Goal: Information Seeking & Learning: Find specific fact

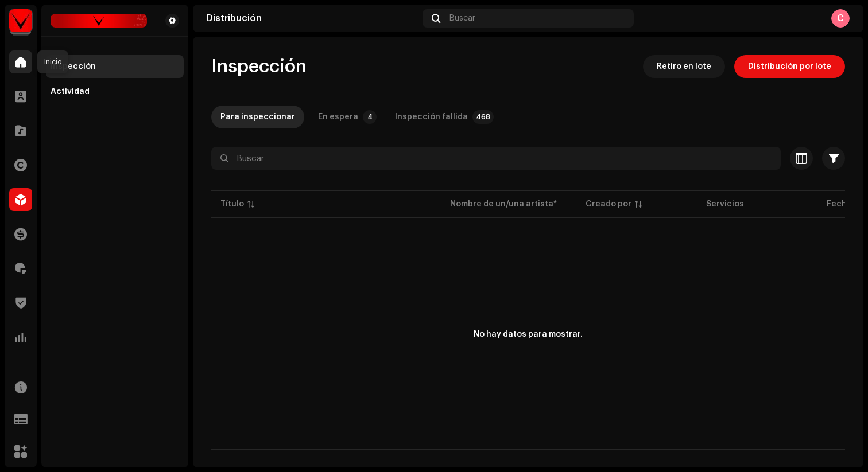
click at [18, 64] on span at bounding box center [20, 61] width 11 height 9
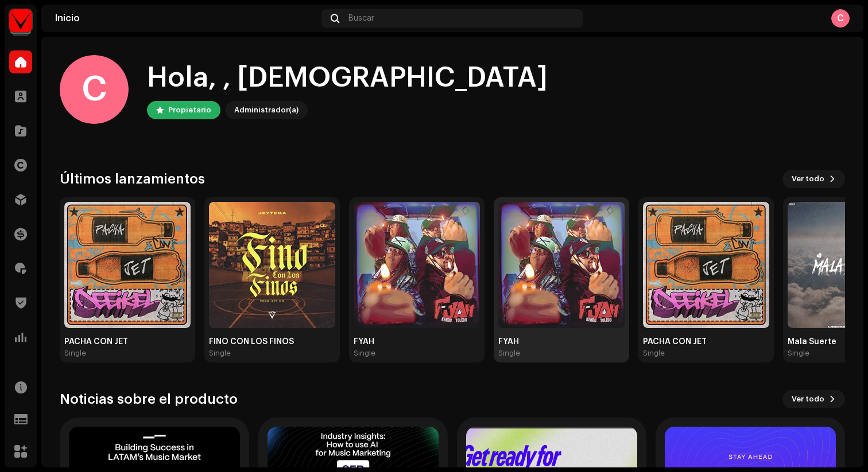
click at [565, 294] on img at bounding box center [561, 265] width 126 height 126
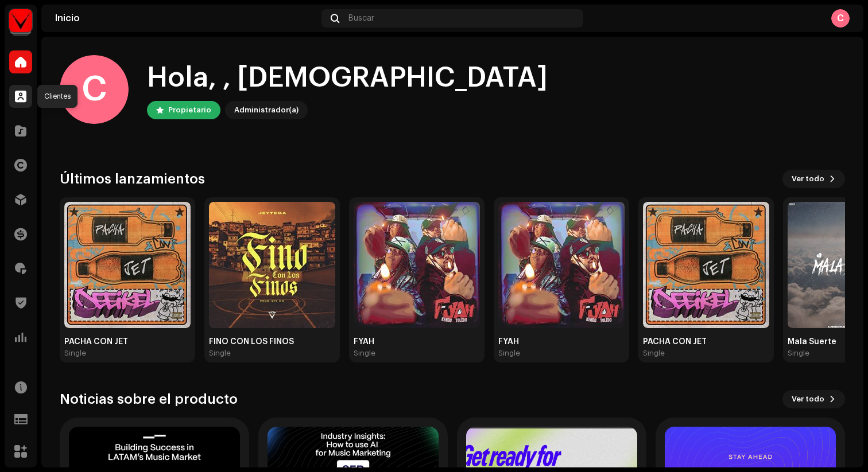
click at [20, 99] on span at bounding box center [20, 96] width 11 height 9
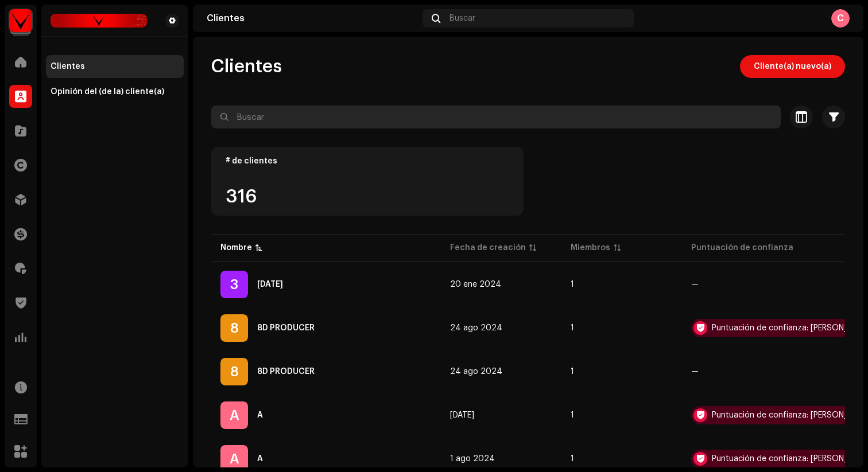
click at [277, 122] on input "text" at bounding box center [495, 117] width 569 height 23
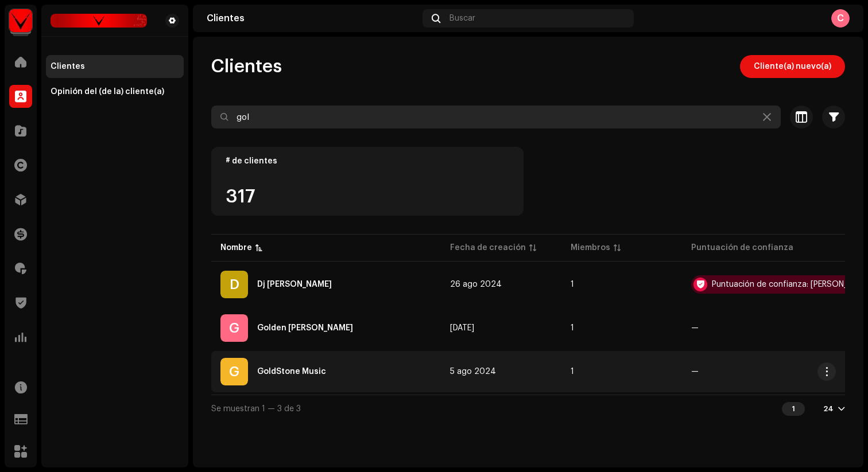
type input "gol"
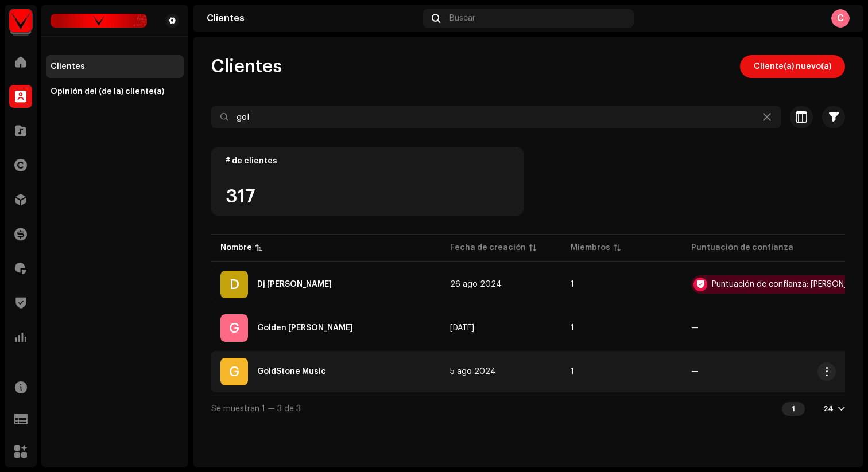
click at [324, 371] on div "G GoldStone Music" at bounding box center [325, 372] width 211 height 28
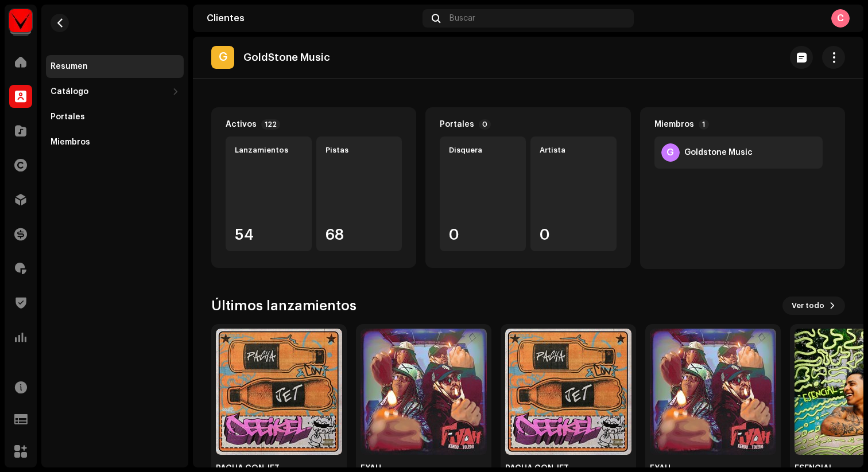
scroll to position [96, 0]
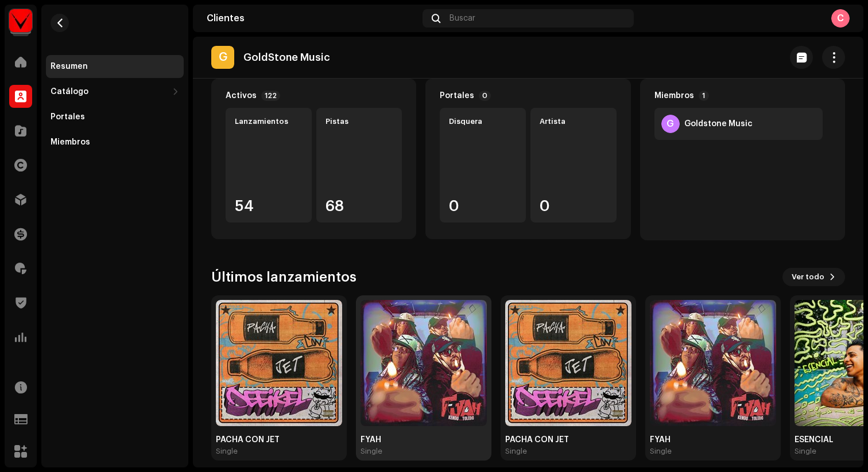
click at [432, 376] on img at bounding box center [423, 363] width 126 height 126
click at [423, 361] on img at bounding box center [423, 363] width 126 height 126
click at [448, 361] on img at bounding box center [423, 363] width 126 height 126
click at [111, 89] on div "Catálogo" at bounding box center [108, 91] width 117 height 9
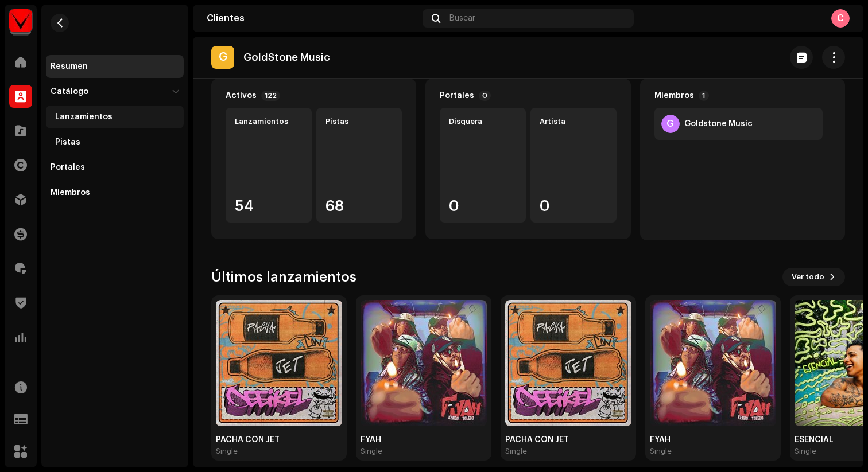
click at [110, 118] on div "Lanzamientos" at bounding box center [117, 116] width 124 height 9
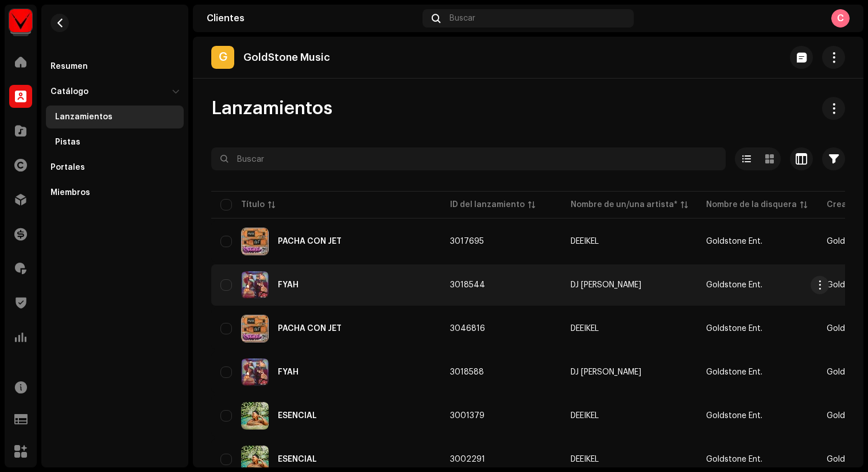
click at [293, 282] on div "FYAH" at bounding box center [288, 285] width 21 height 8
click at [287, 284] on div "FYAH" at bounding box center [288, 285] width 21 height 8
click at [464, 286] on span "3018544" at bounding box center [467, 285] width 35 height 8
click at [820, 285] on span "button" at bounding box center [819, 285] width 9 height 9
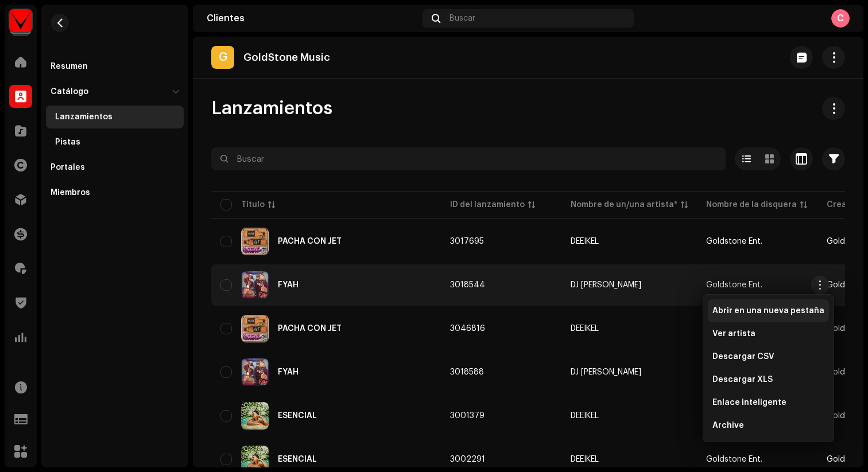
click at [761, 308] on span "Abrir en una nueva pestaña" at bounding box center [768, 310] width 112 height 9
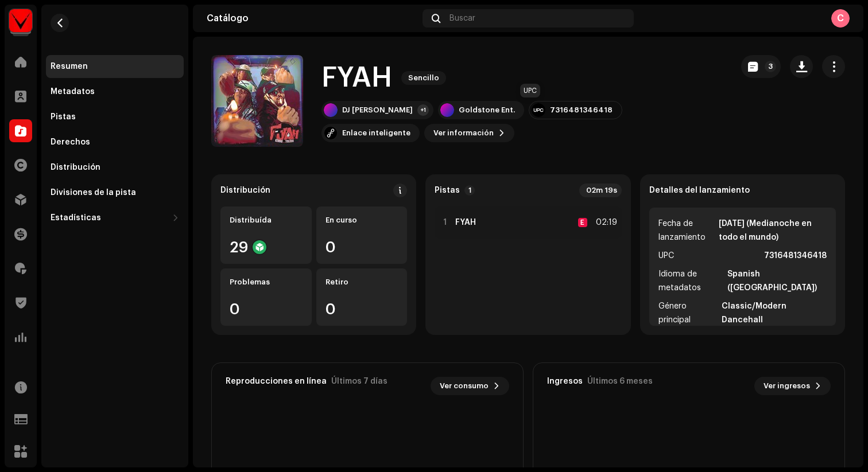
click at [550, 111] on div "7316481346418" at bounding box center [581, 110] width 63 height 9
copy div "7316481346418"
click at [433, 133] on span "Ver información" at bounding box center [463, 133] width 60 height 23
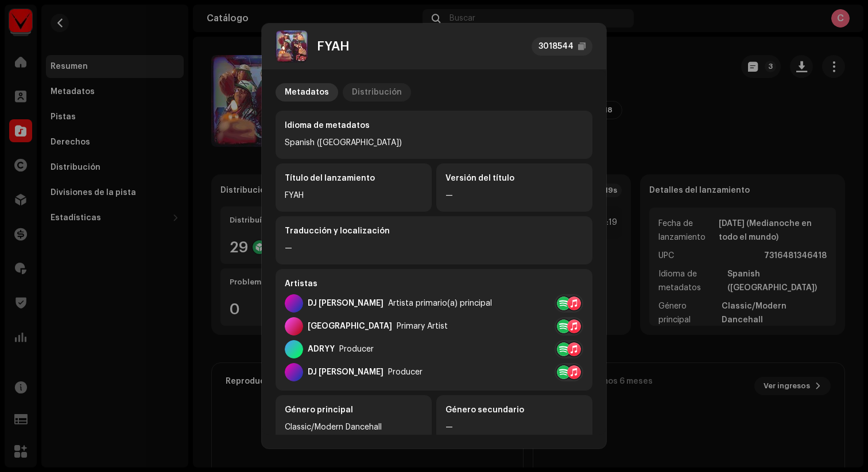
click at [378, 95] on div "Distribución" at bounding box center [377, 92] width 50 height 18
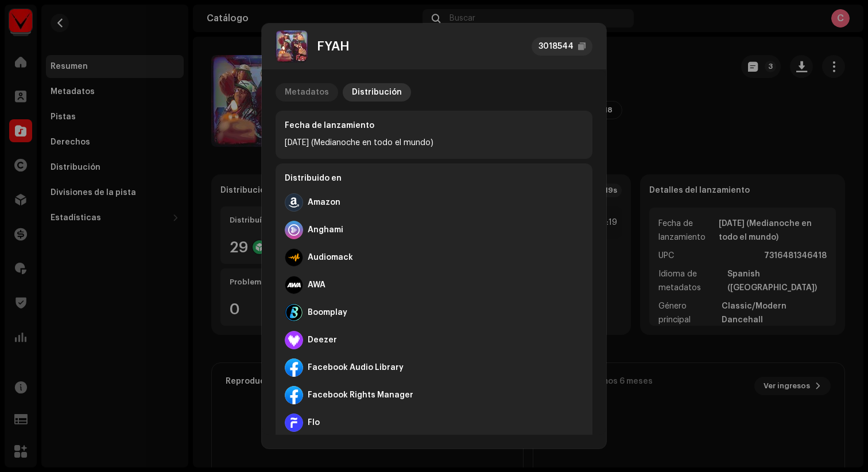
click at [293, 92] on div "Metadatos" at bounding box center [307, 92] width 44 height 18
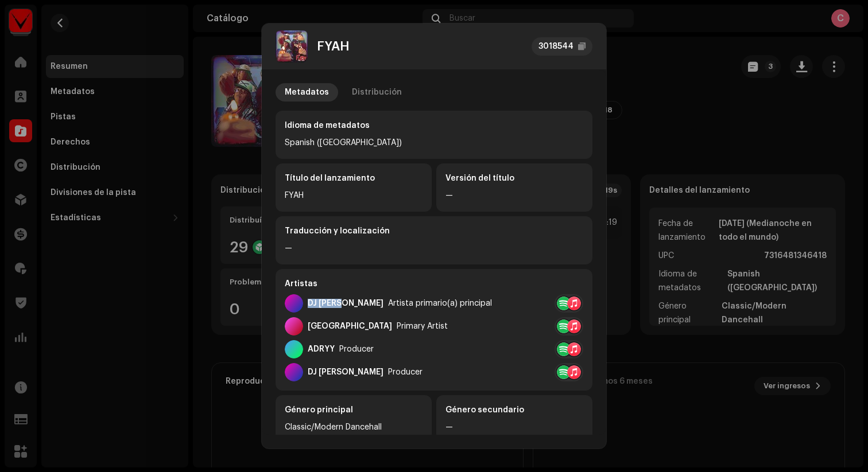
drag, startPoint x: 309, startPoint y: 304, endPoint x: 343, endPoint y: 306, distance: 33.9
click at [343, 306] on div "DJ [PERSON_NAME] Artista primario(a) principal" at bounding box center [388, 303] width 207 height 18
copy div "DJ [PERSON_NAME]"
drag, startPoint x: 351, startPoint y: 46, endPoint x: 320, endPoint y: 47, distance: 31.6
click at [320, 47] on div "FYAH 3018544" at bounding box center [433, 46] width 317 height 32
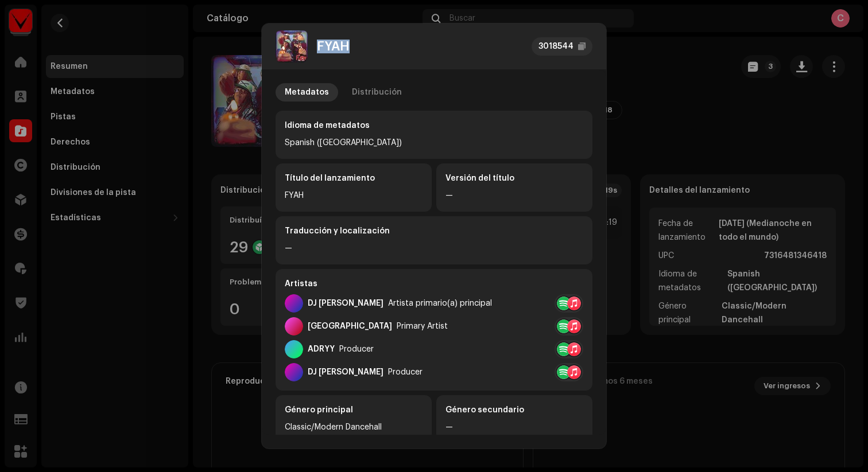
copy div "FYAH"
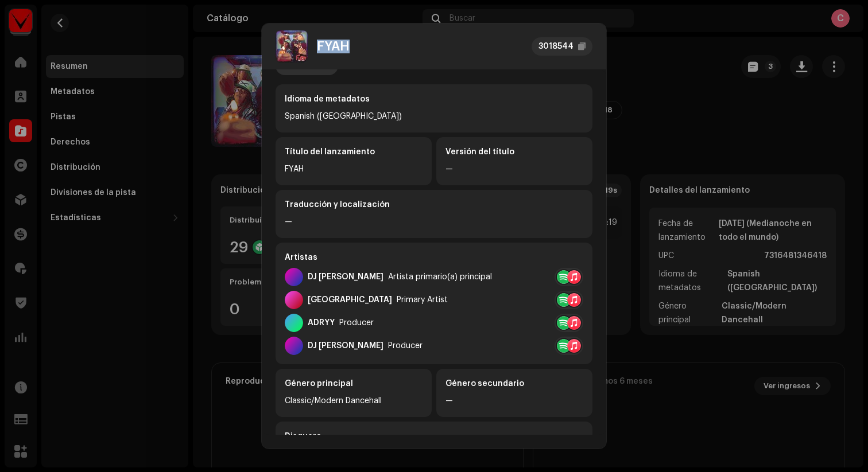
scroll to position [25, 0]
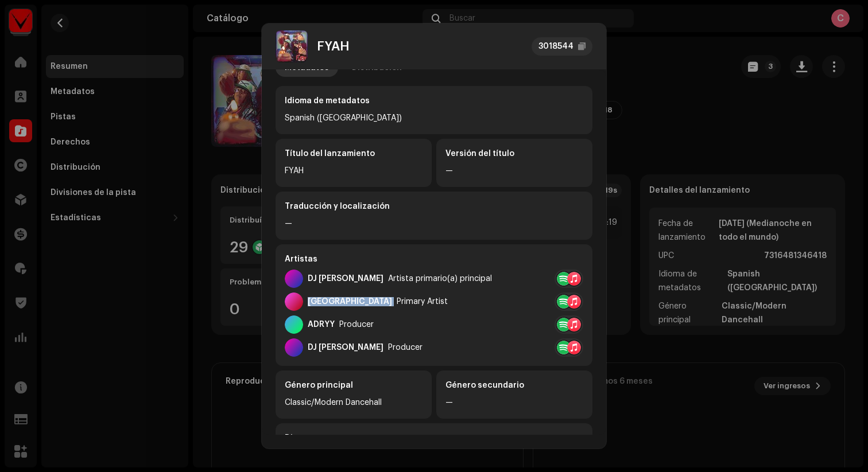
drag, startPoint x: 309, startPoint y: 302, endPoint x: 336, endPoint y: 304, distance: 26.4
click at [336, 304] on div "Toledo Primary Artist" at bounding box center [366, 302] width 163 height 18
copy div "[GEOGRAPHIC_DATA]"
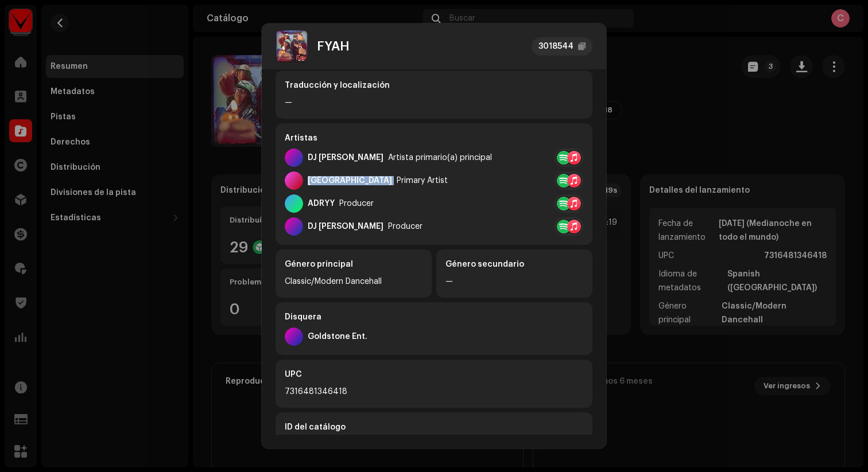
scroll to position [238, 0]
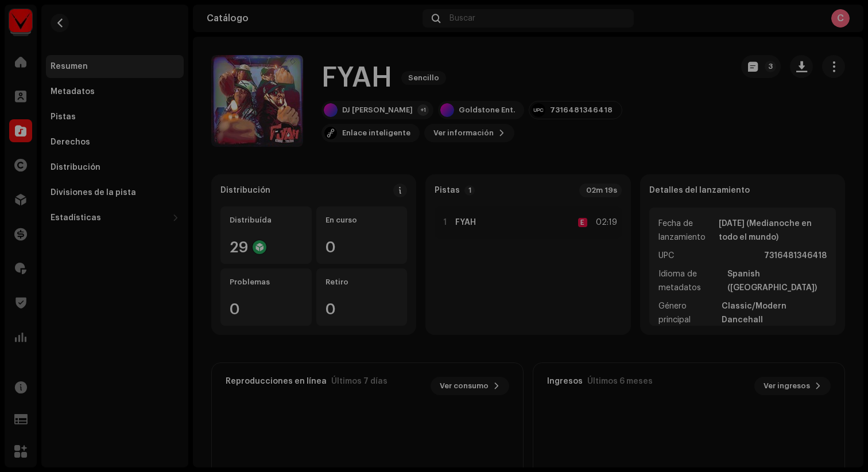
click at [206, 147] on div "FYAH 3018544 Metadatos Distribución Idioma de metadatos Spanish ([GEOGRAPHIC_DA…" at bounding box center [434, 236] width 868 height 472
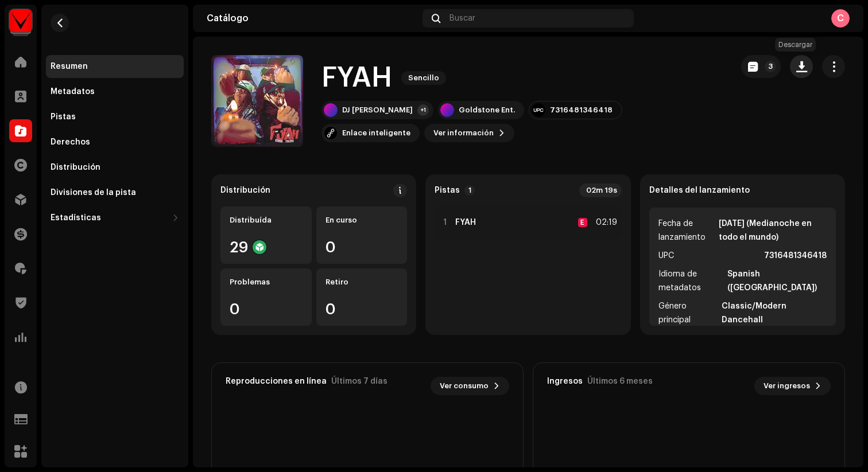
click at [796, 71] on span "button" at bounding box center [801, 66] width 11 height 9
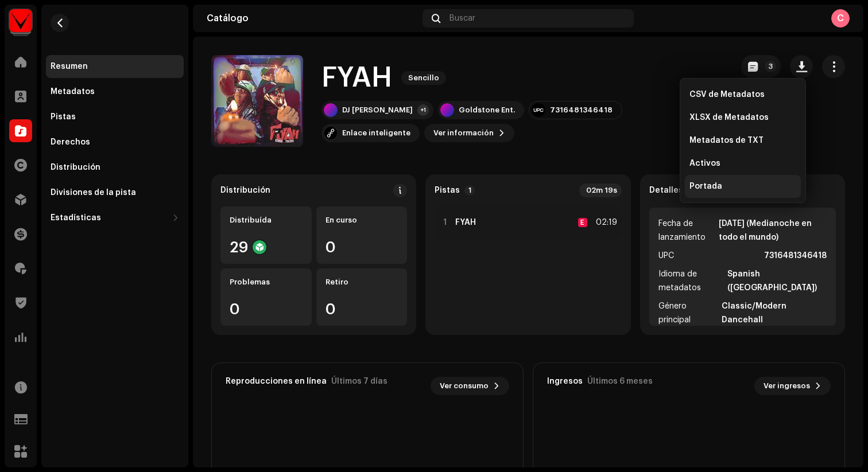
click at [724, 190] on div "Portada" at bounding box center [742, 186] width 107 height 9
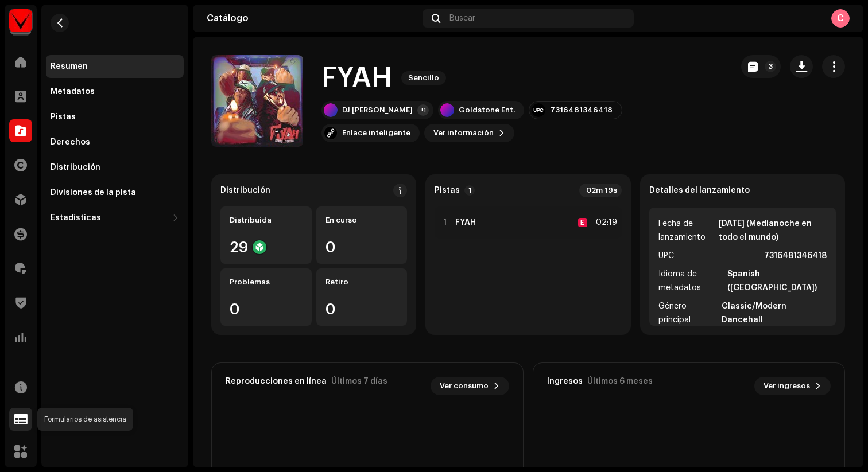
click at [24, 416] on span at bounding box center [20, 419] width 13 height 9
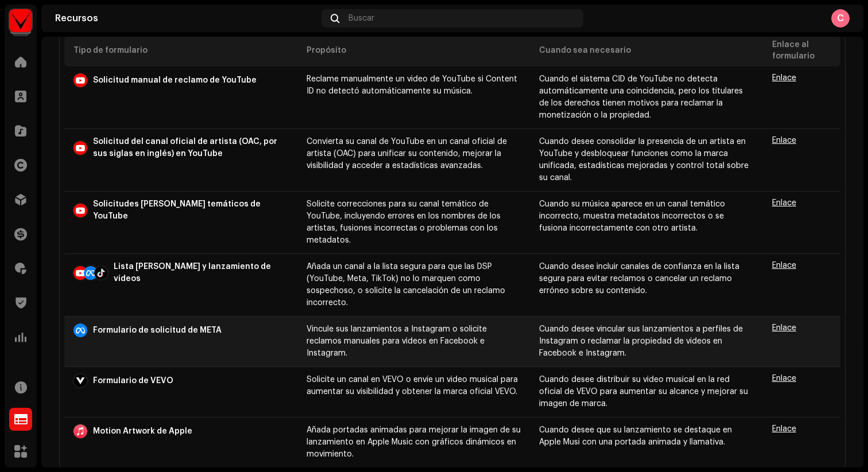
scroll to position [139, 0]
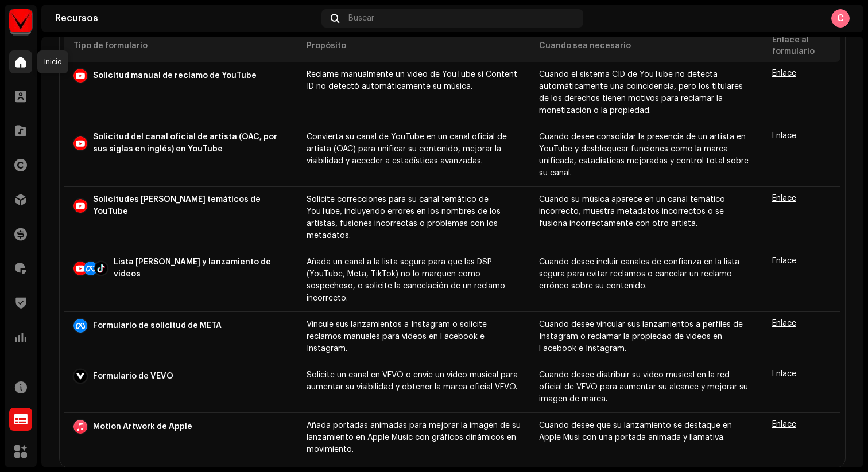
click at [18, 64] on span at bounding box center [20, 61] width 11 height 9
